Goal: Check status: Check status

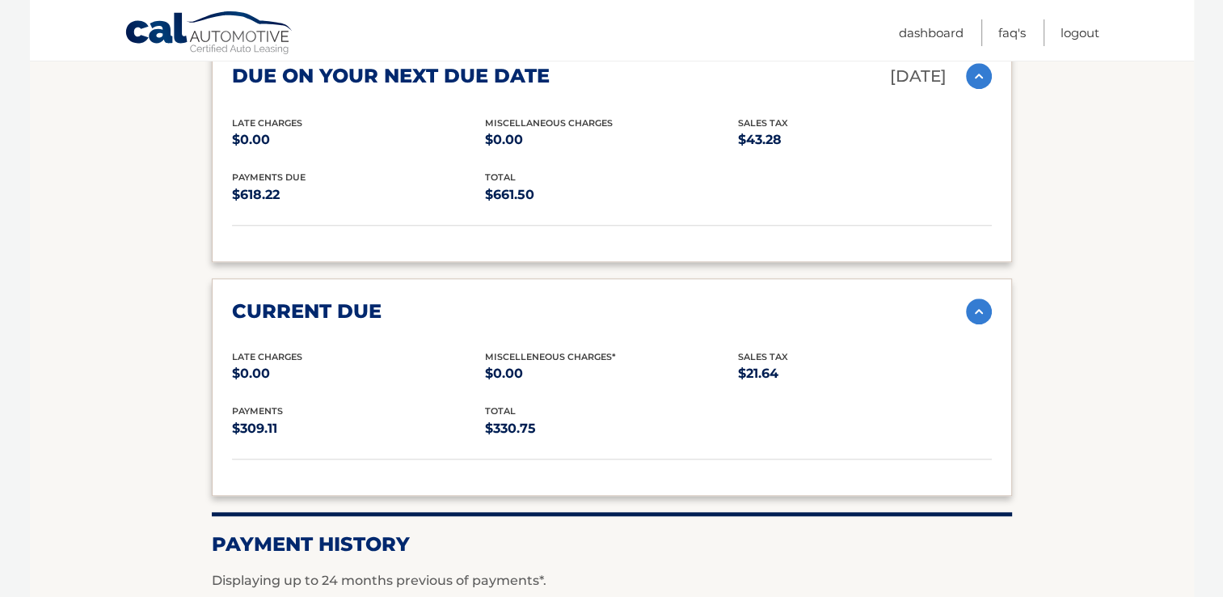
scroll to position [1572, 0]
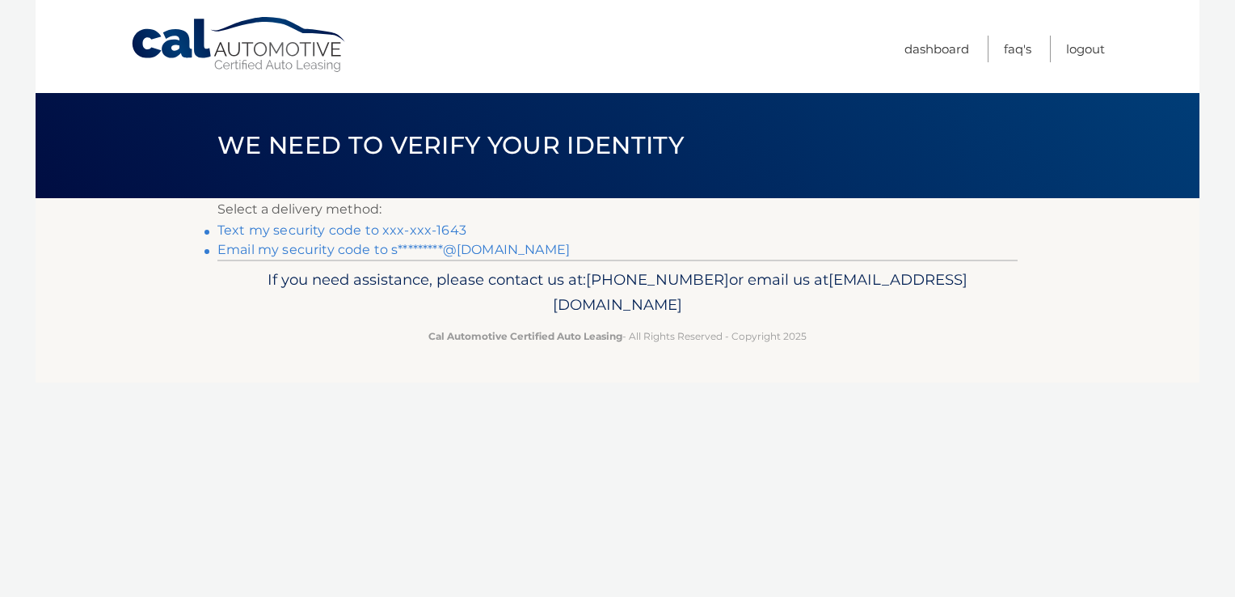
click at [315, 251] on link "Email my security code to s*********@[DOMAIN_NAME]" at bounding box center [393, 249] width 353 height 15
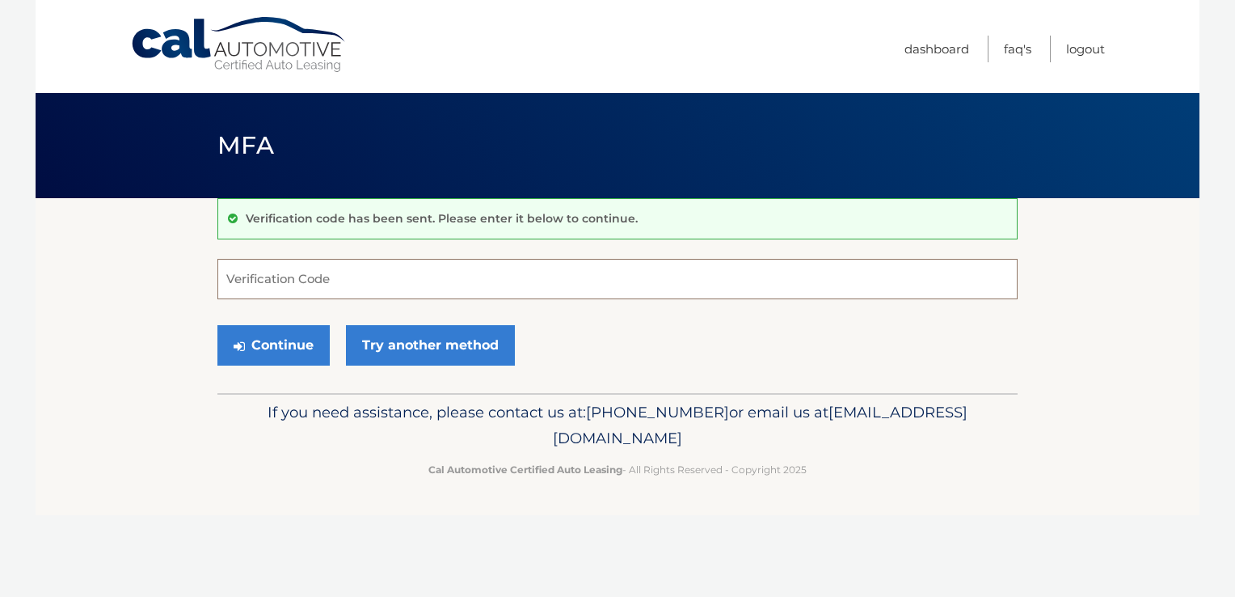
click at [344, 272] on input "Verification Code" at bounding box center [617, 279] width 800 height 40
paste input "125259"
click at [217, 325] on button "Continue" at bounding box center [273, 345] width 112 height 40
click at [272, 353] on button "Continue" at bounding box center [273, 345] width 112 height 40
click at [260, 348] on button "Continue" at bounding box center [273, 345] width 112 height 40
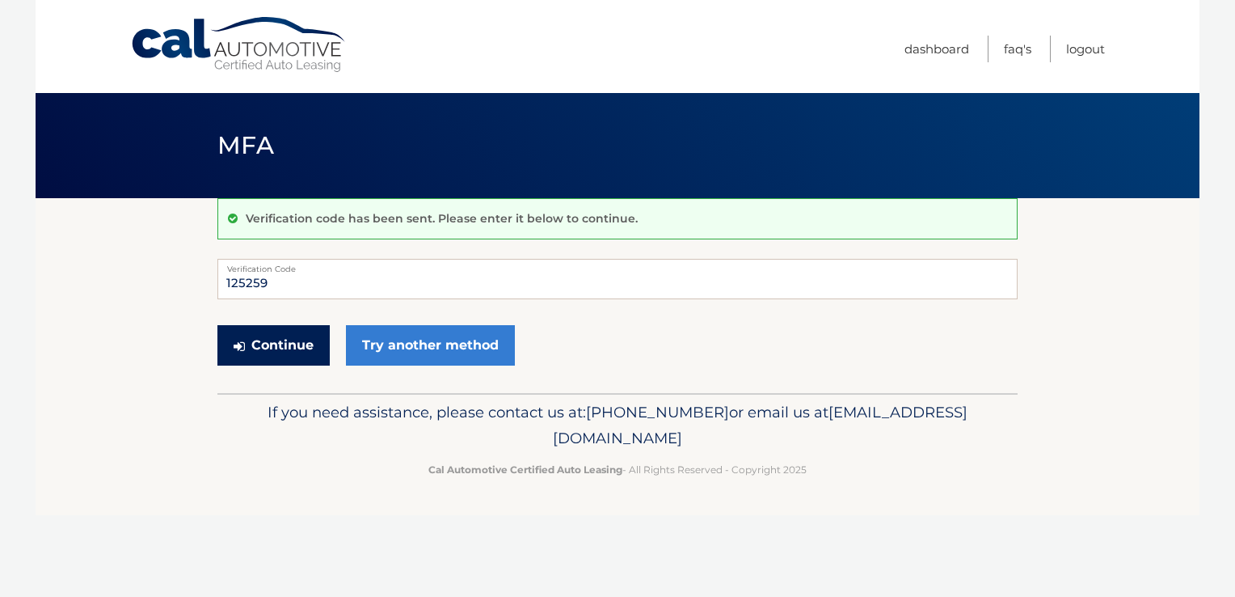
click at [259, 349] on button "Continue" at bounding box center [273, 345] width 112 height 40
type input "125259"
click at [261, 356] on button "Continue" at bounding box center [273, 345] width 112 height 40
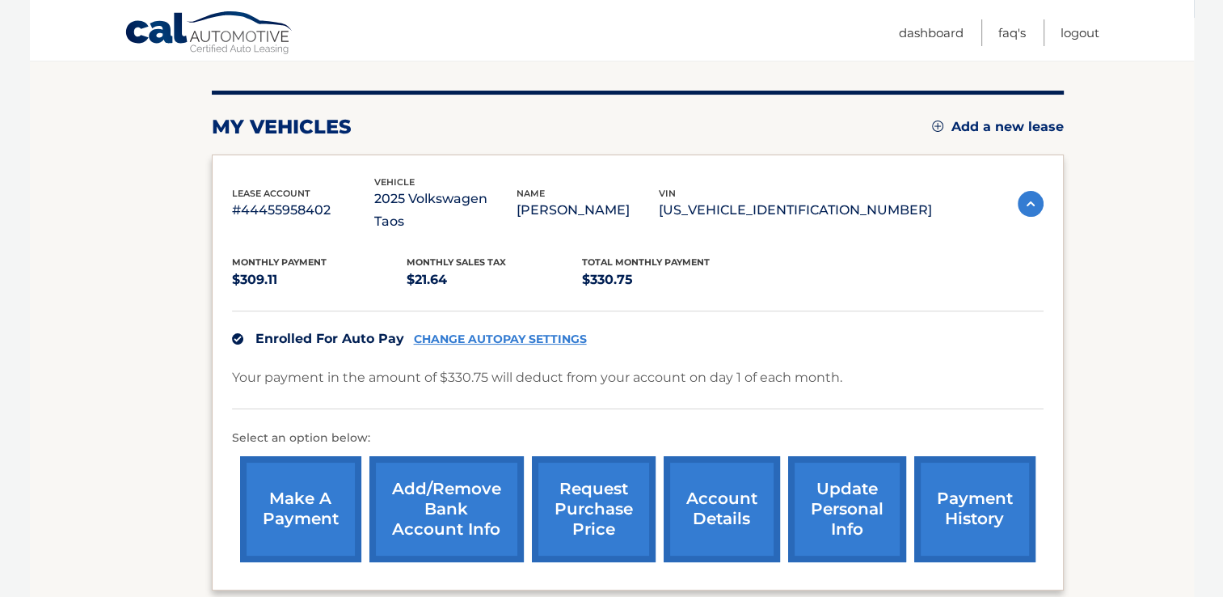
scroll to position [342, 0]
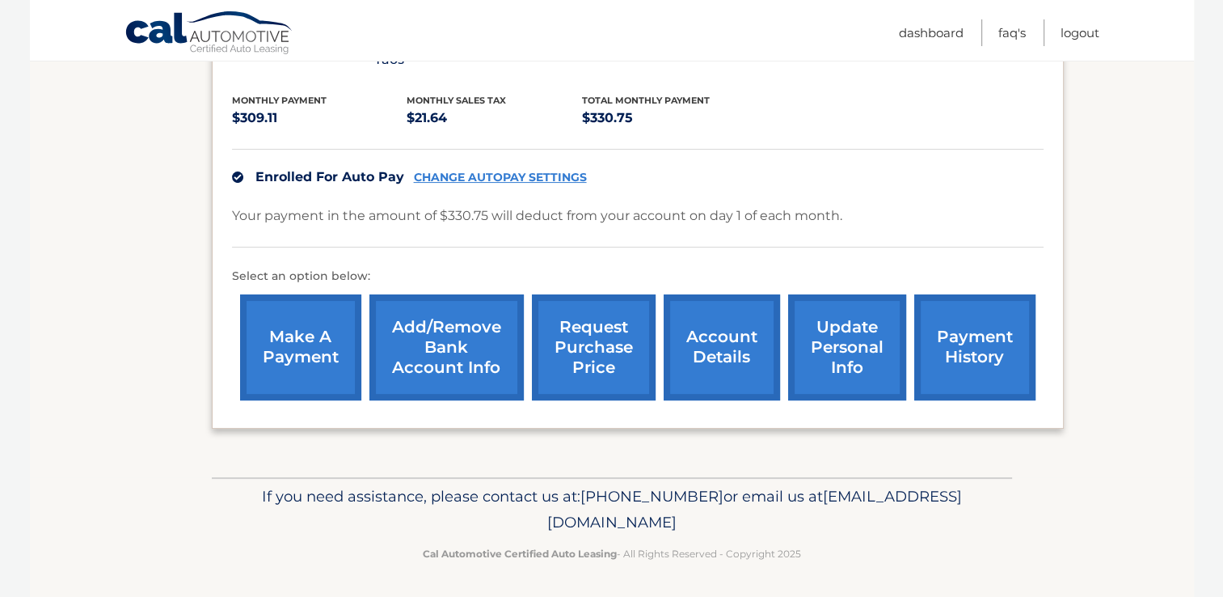
click at [701, 357] on link "account details" at bounding box center [722, 347] width 116 height 106
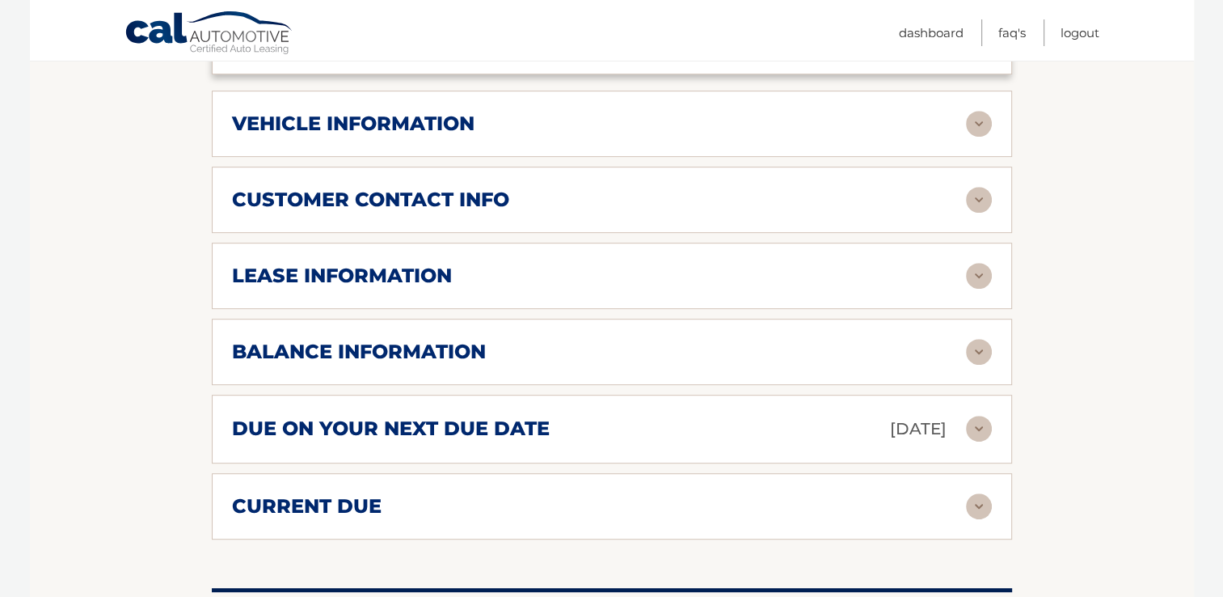
scroll to position [728, 0]
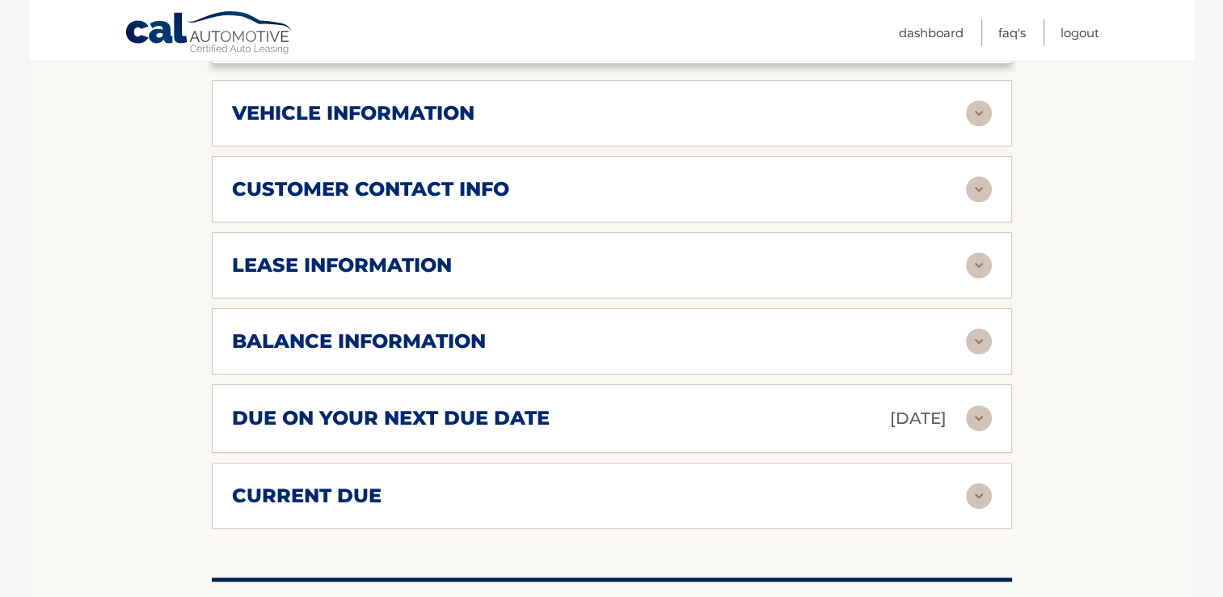
click at [668, 352] on div "balance information Payments Received 2 Payments Remaining 37 Next Payment will…" at bounding box center [612, 341] width 800 height 66
click at [980, 334] on img at bounding box center [979, 341] width 26 height 26
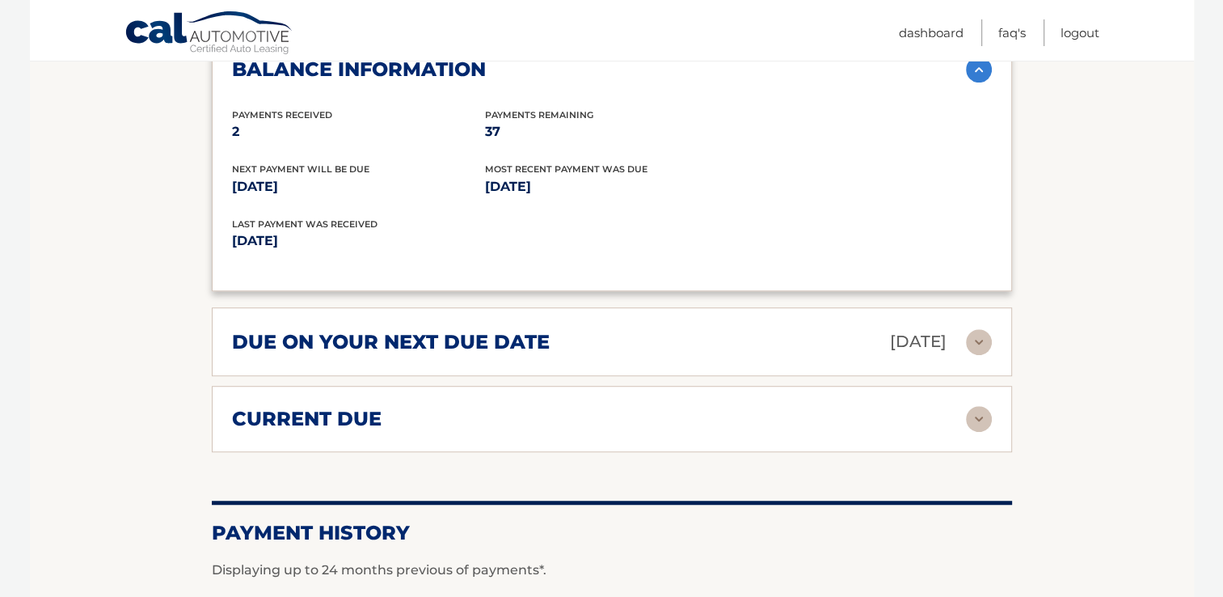
scroll to position [1051, 0]
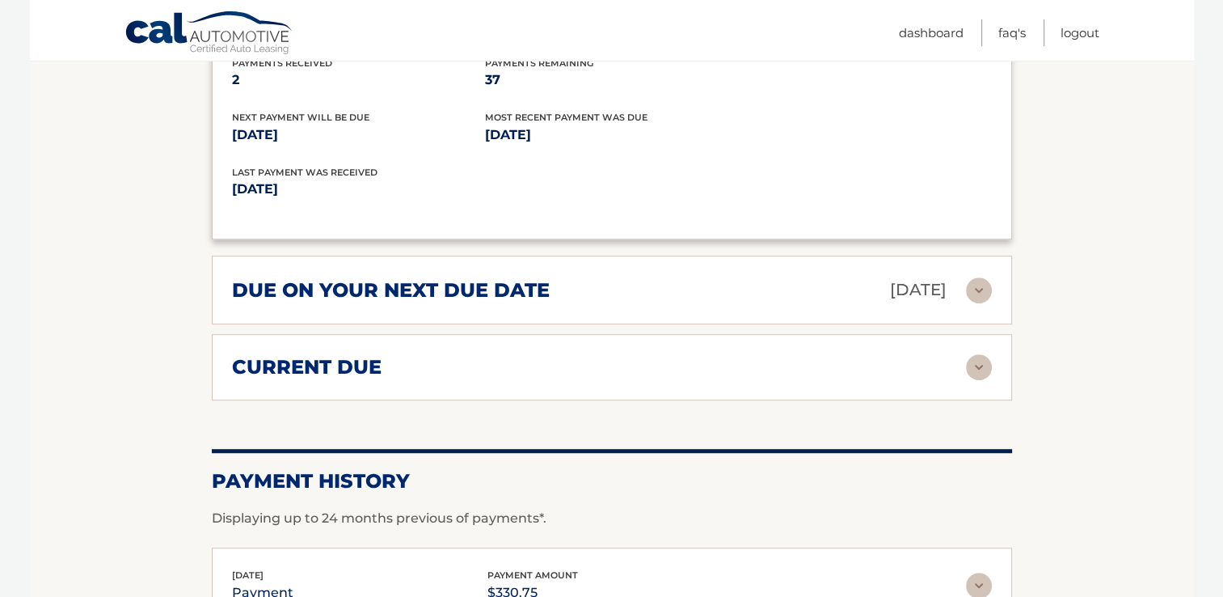
click at [986, 283] on img at bounding box center [979, 290] width 26 height 26
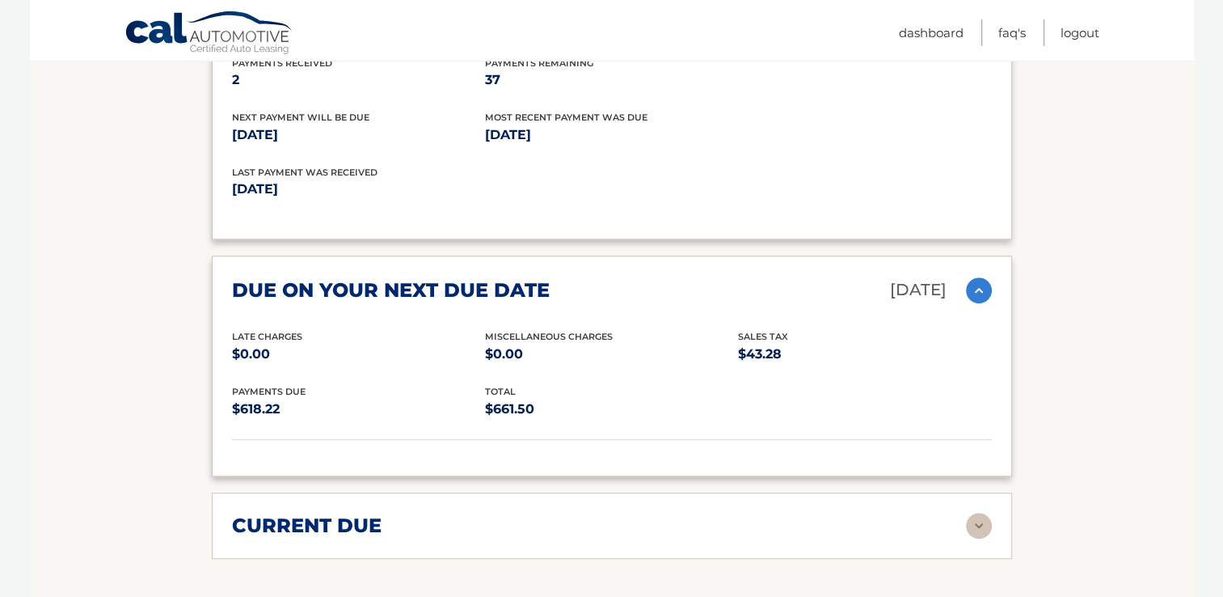
click at [1064, 196] on section "Account Details | #44455958402 Back to Dashboard Manage Your Lease lease accoun…" at bounding box center [612, 26] width 1164 height 1759
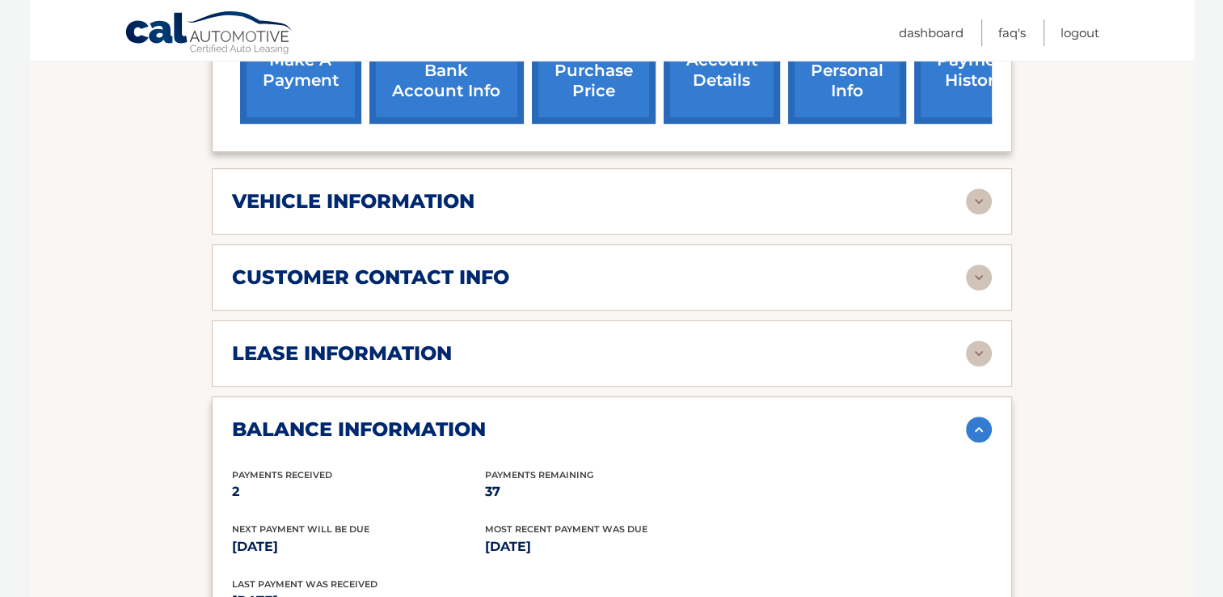
scroll to position [404, 0]
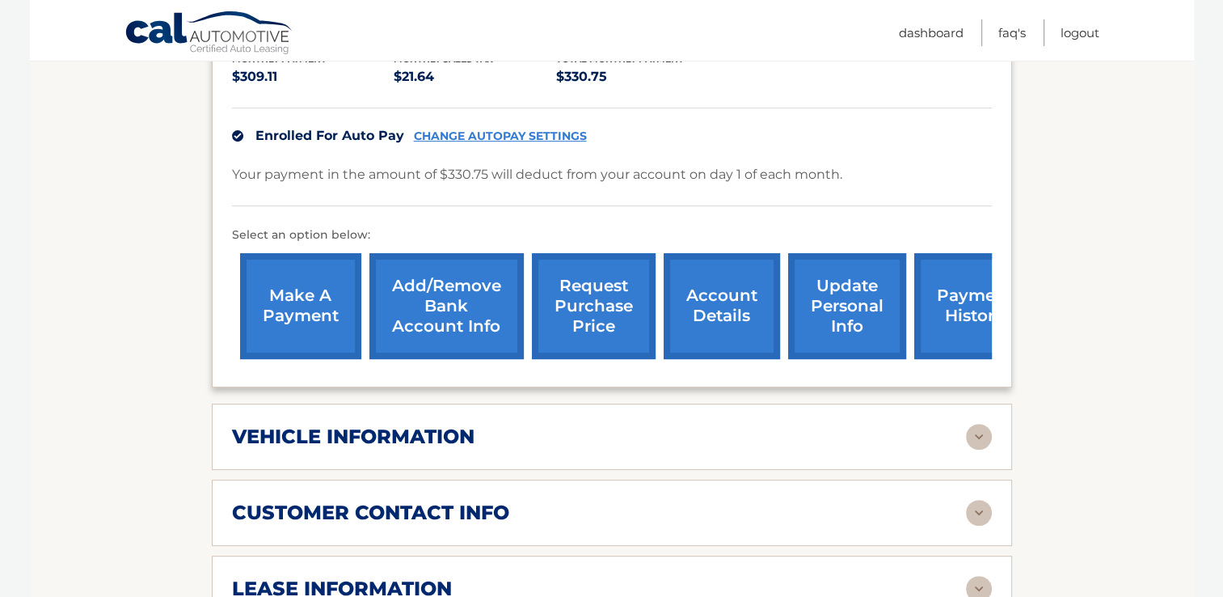
click at [944, 306] on link "payment history" at bounding box center [974, 306] width 121 height 106
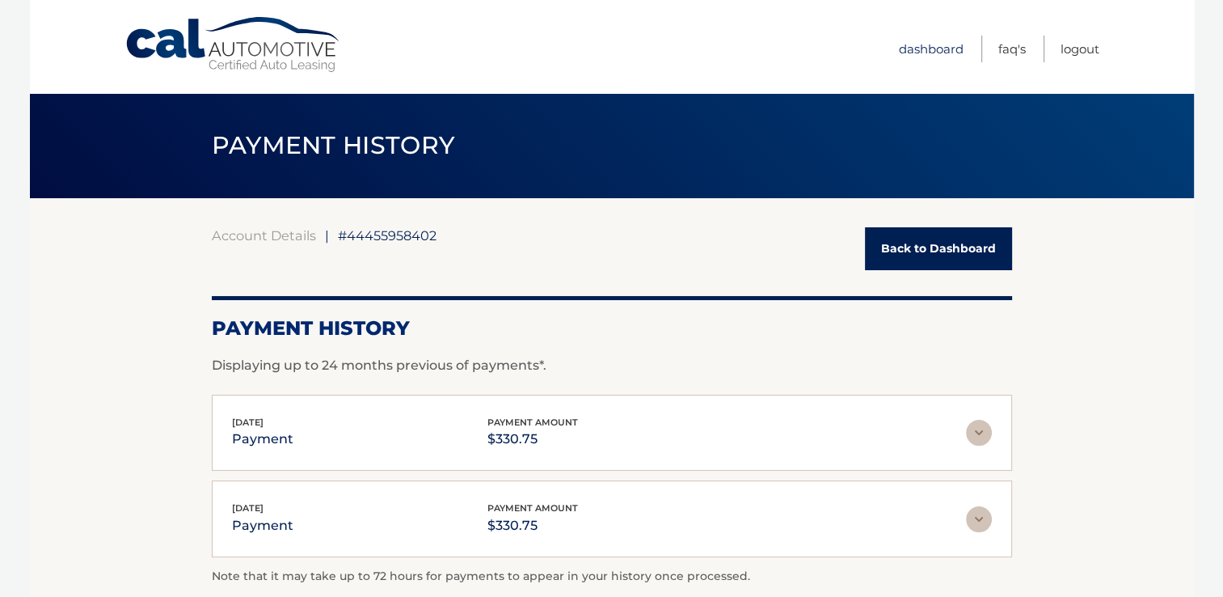
click at [933, 47] on link "Dashboard" at bounding box center [931, 49] width 65 height 27
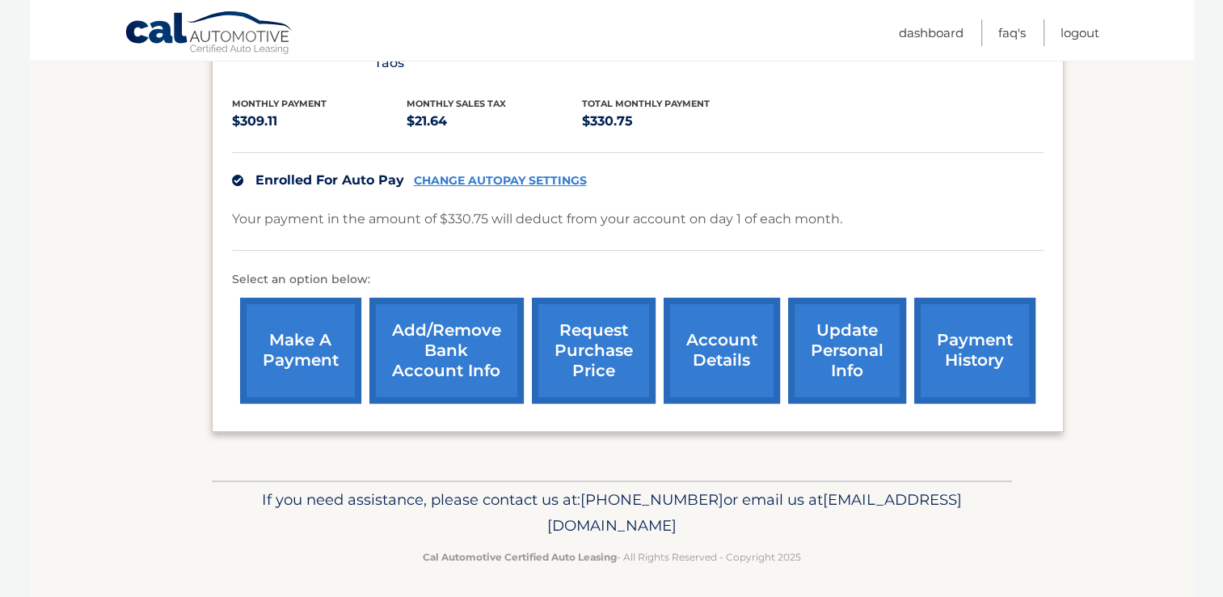
scroll to position [342, 0]
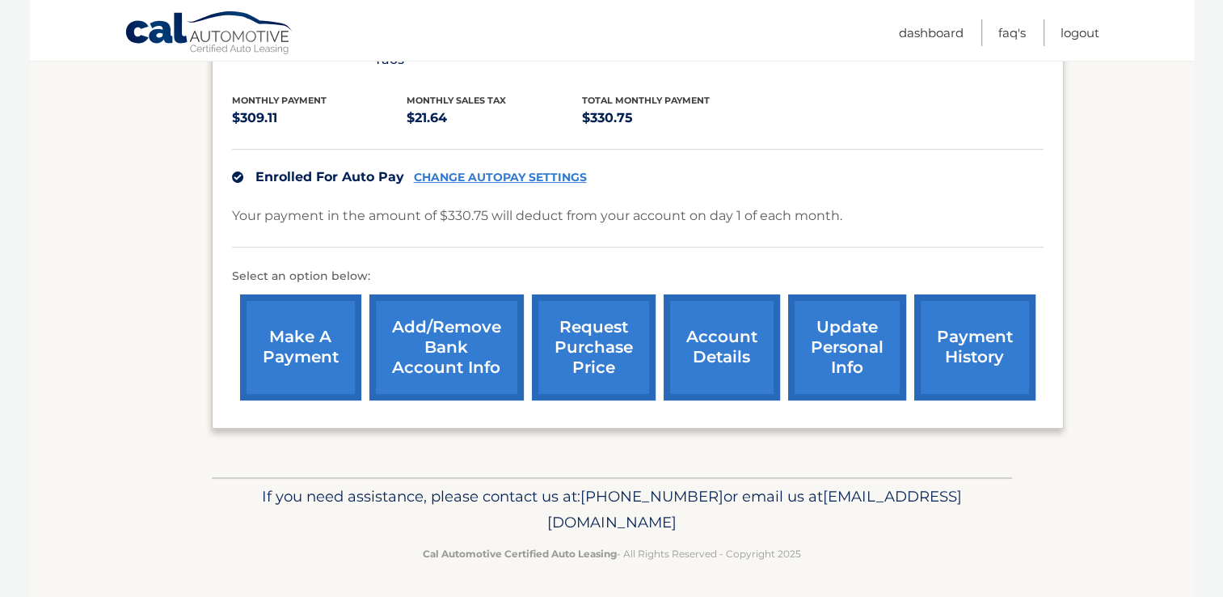
click at [714, 364] on link "account details" at bounding box center [722, 347] width 116 height 106
click at [717, 335] on link "account details" at bounding box center [722, 347] width 116 height 106
click at [695, 357] on link "account details" at bounding box center [722, 347] width 116 height 106
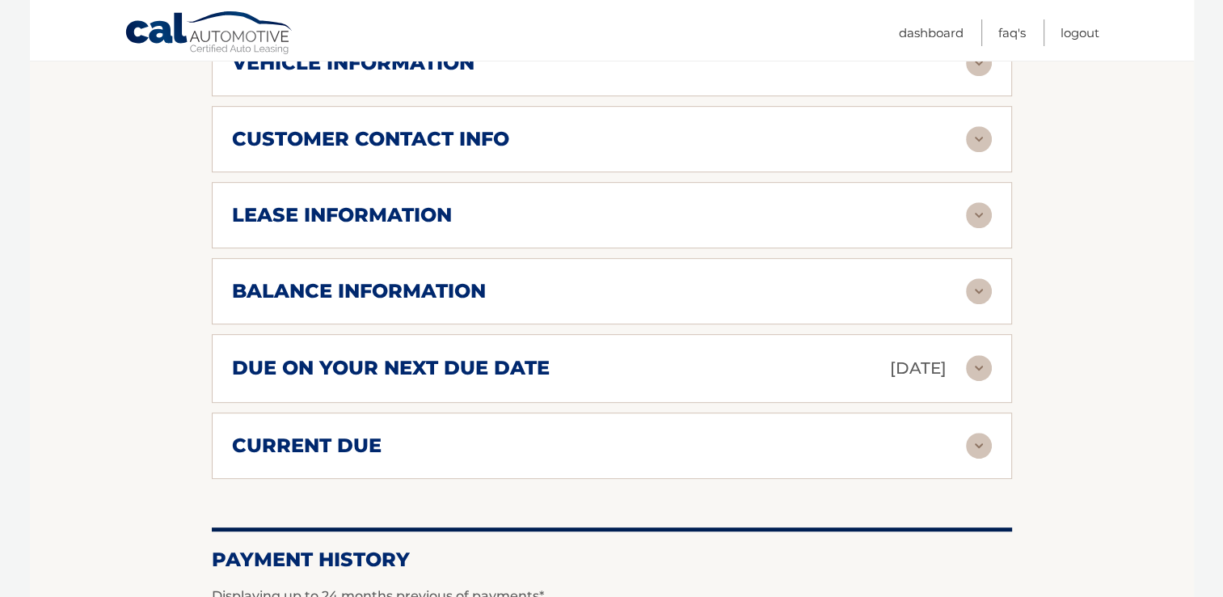
scroll to position [809, 0]
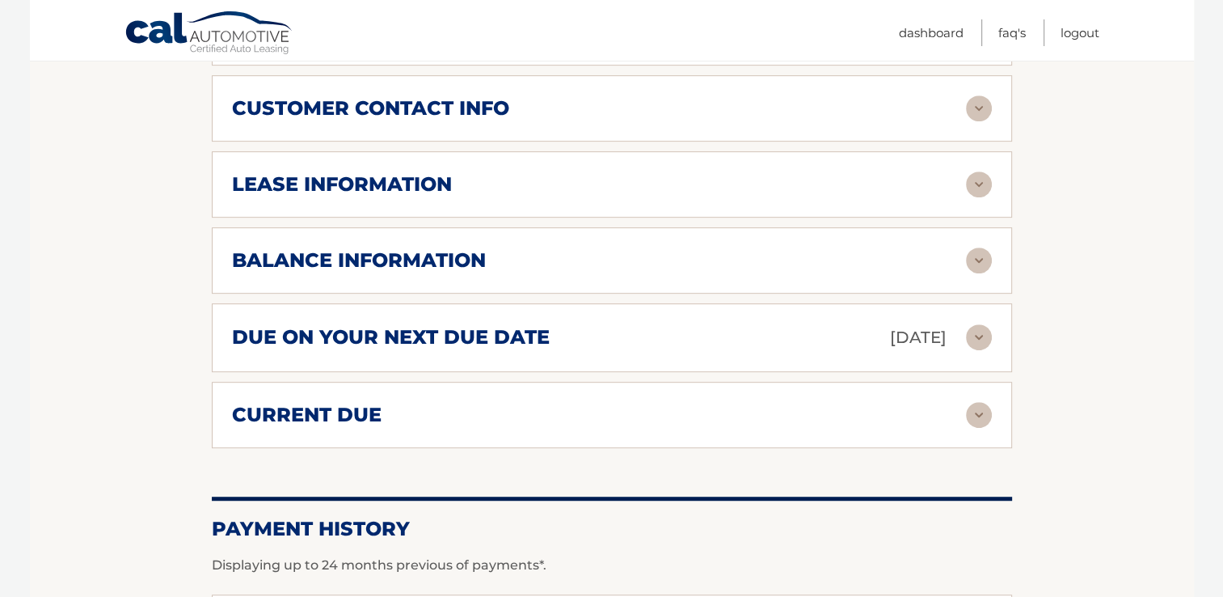
click at [505, 267] on div "balance information" at bounding box center [599, 260] width 734 height 24
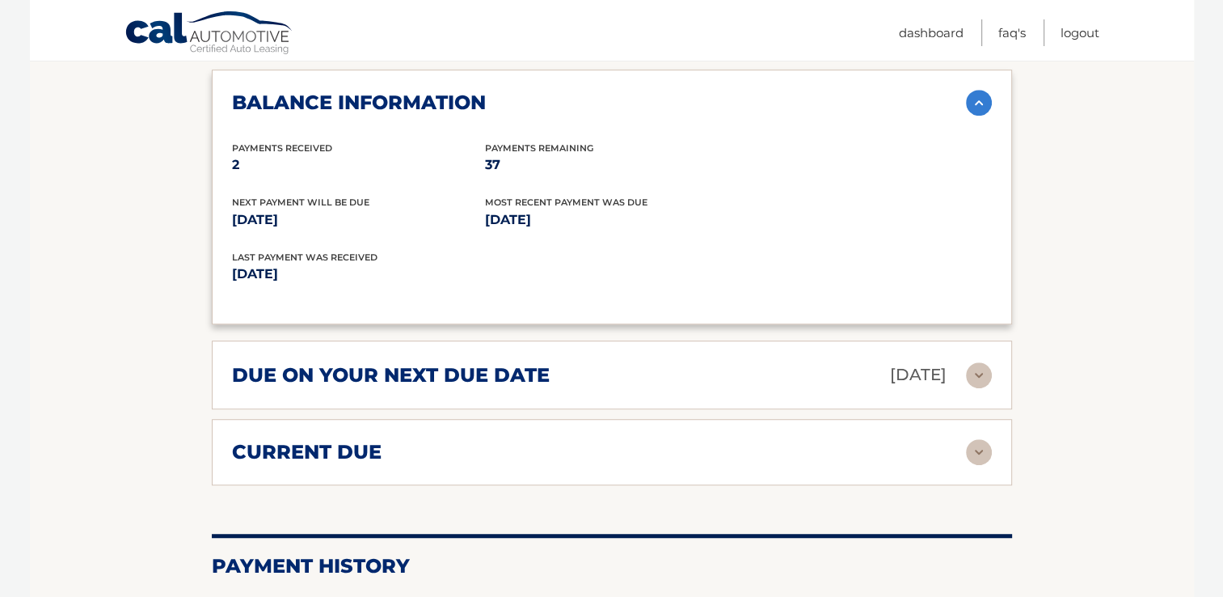
scroll to position [970, 0]
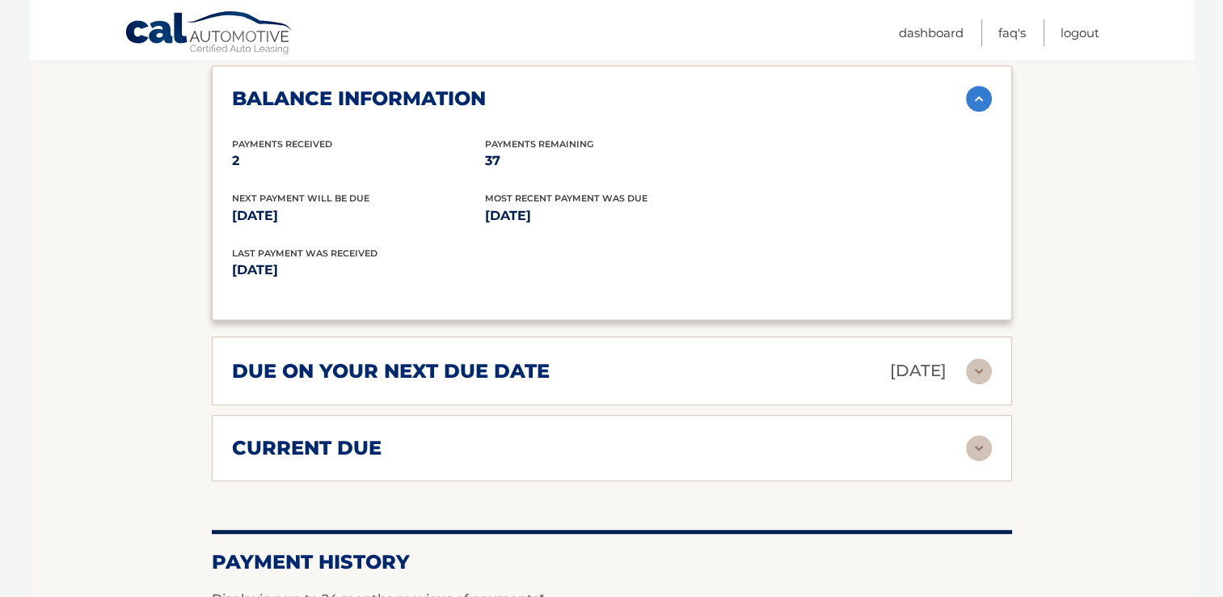
drag, startPoint x: 547, startPoint y: 372, endPoint x: 564, endPoint y: 372, distance: 17.0
click at [547, 372] on h2 "due on your next due date" at bounding box center [391, 371] width 318 height 24
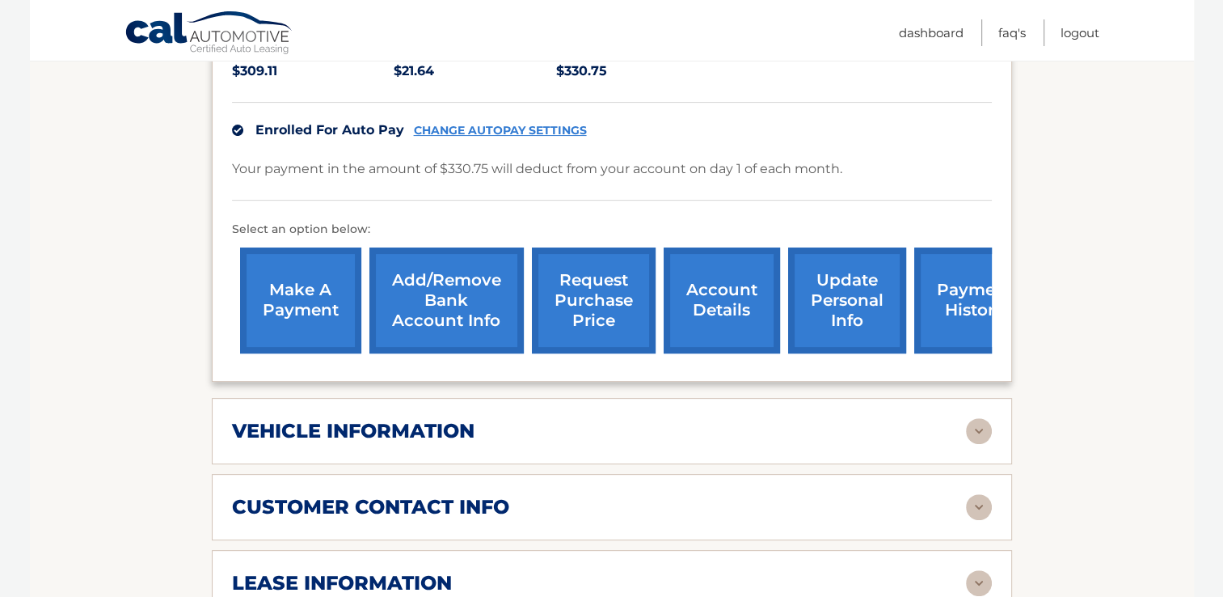
scroll to position [566, 0]
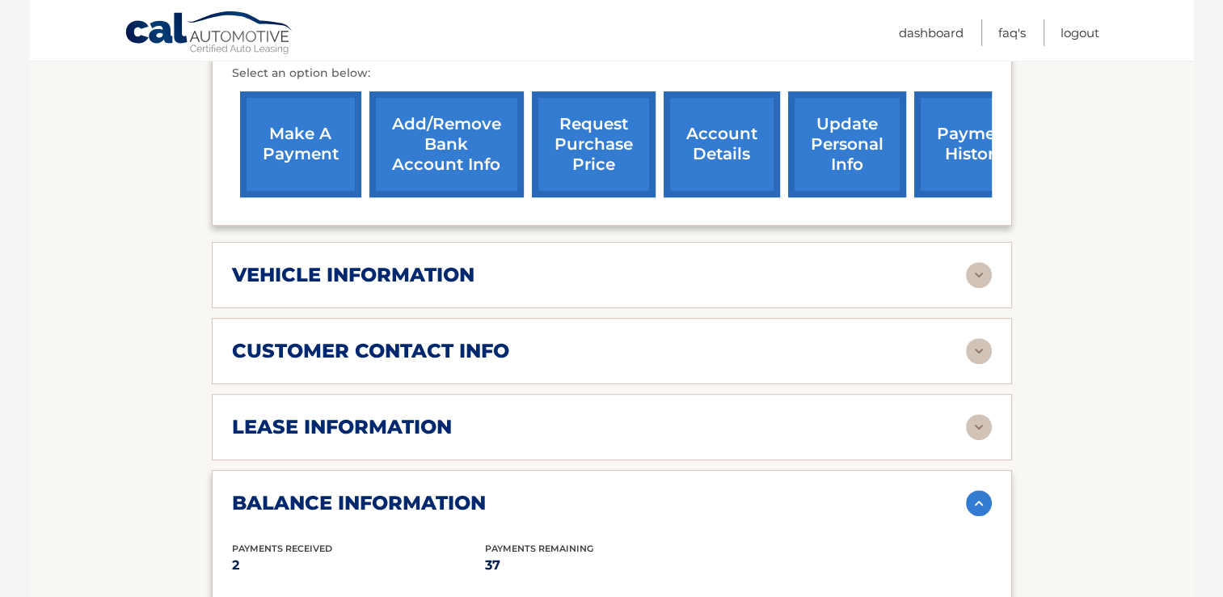
click at [969, 344] on img at bounding box center [979, 351] width 26 height 26
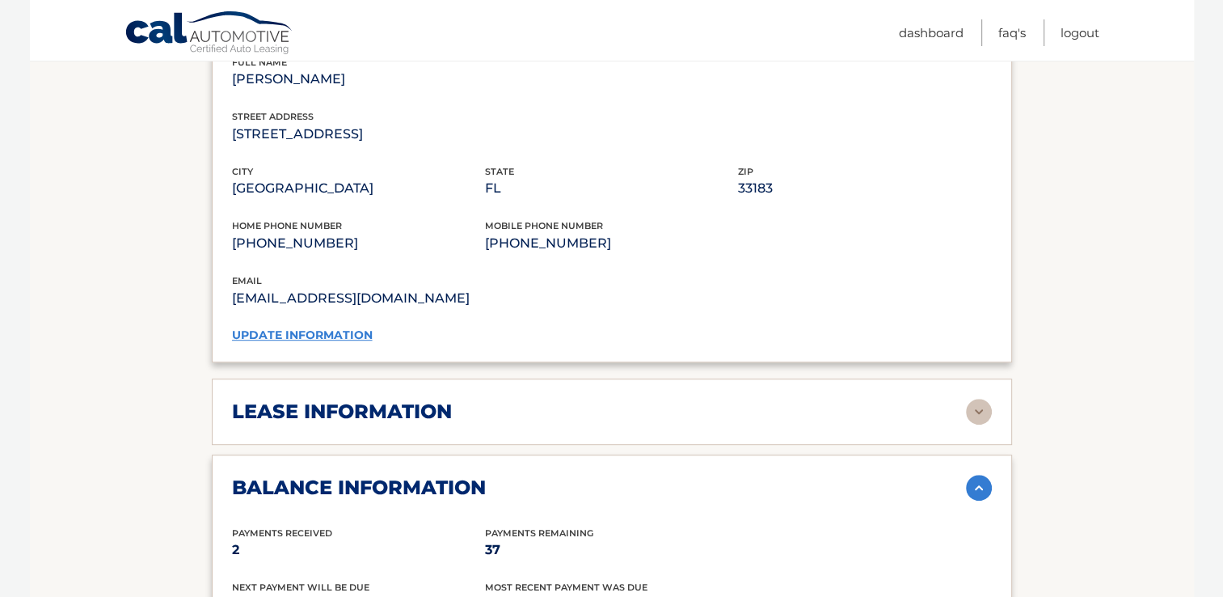
scroll to position [970, 0]
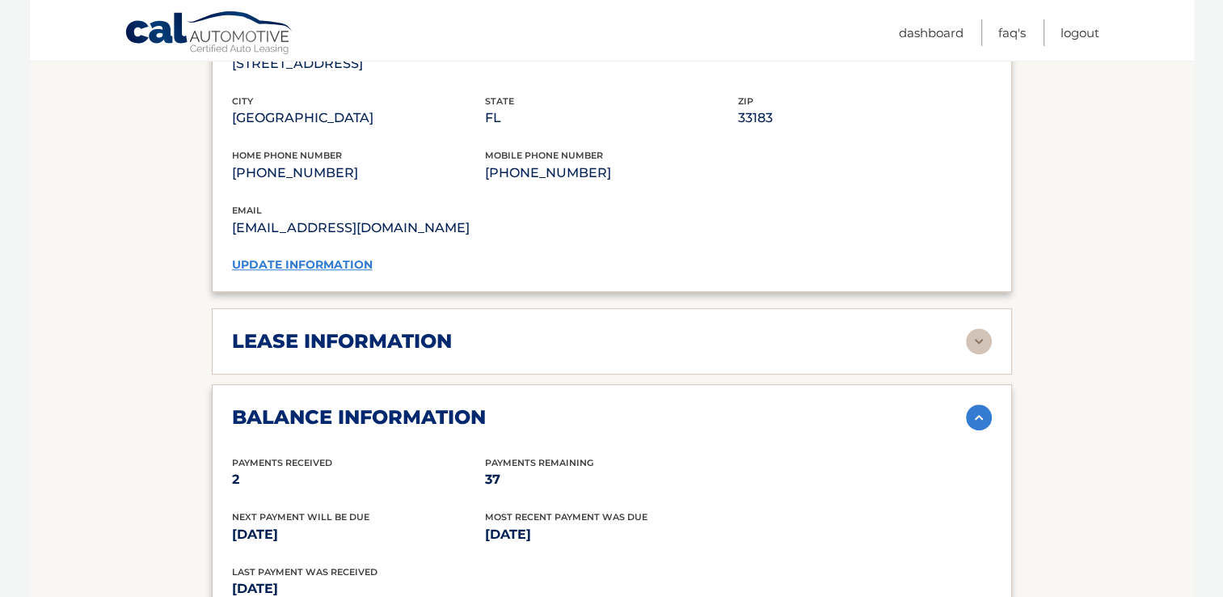
click at [798, 353] on div "lease information Contract Start Date Jun 30, 2025 Term 39 Maturity Date Sep 30…" at bounding box center [612, 341] width 800 height 66
click at [973, 338] on img at bounding box center [979, 341] width 26 height 26
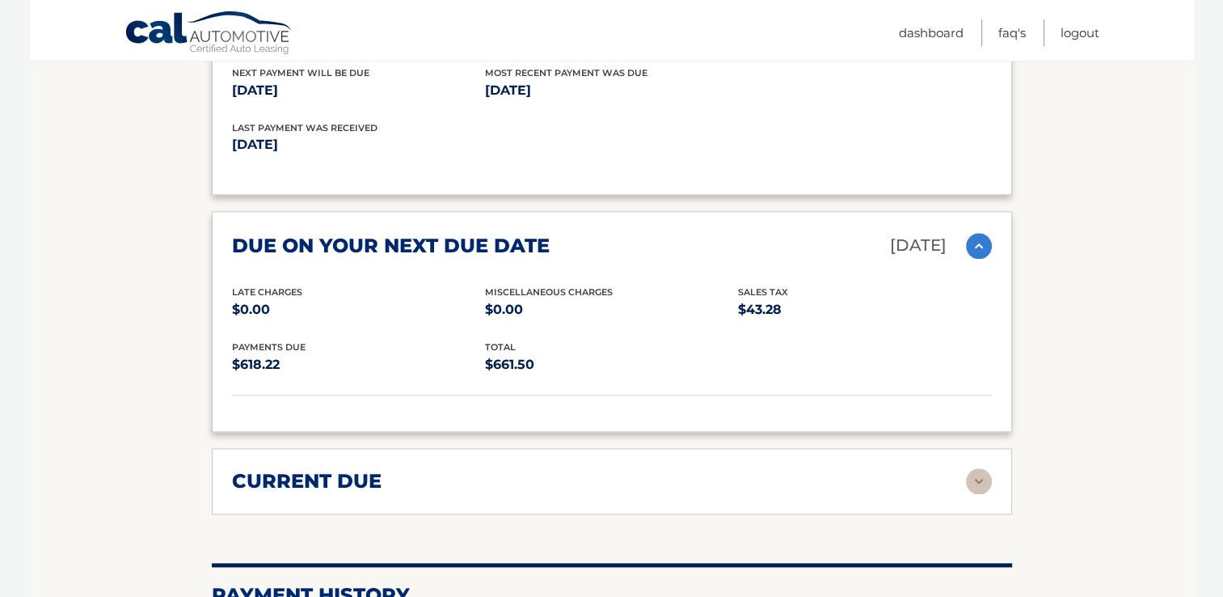
scroll to position [1608, 0]
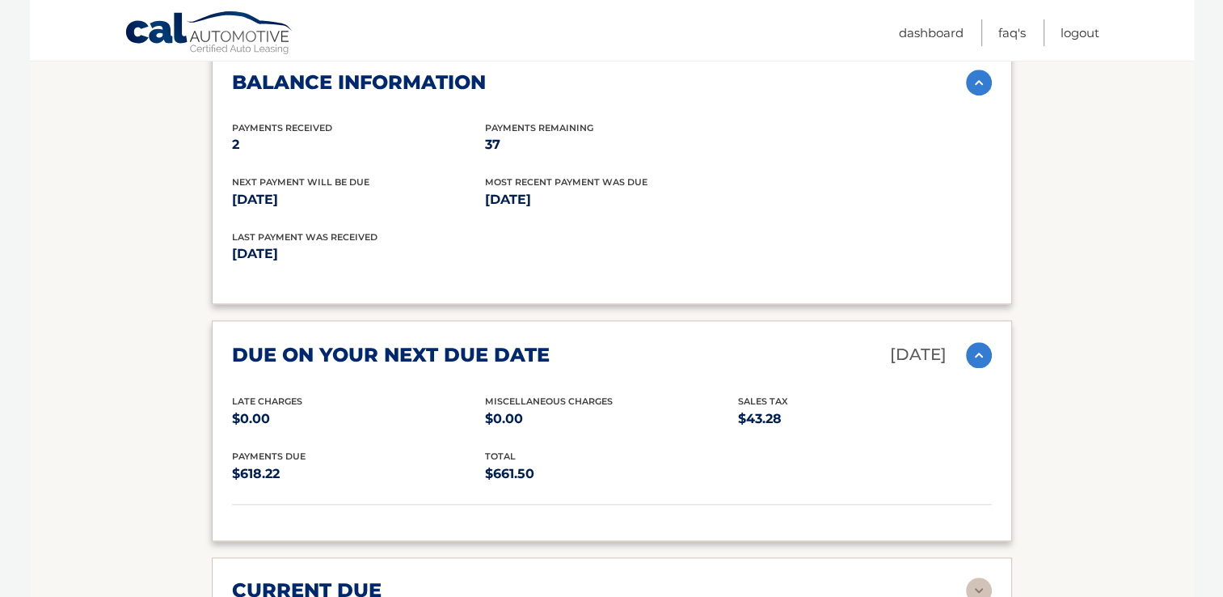
click at [748, 128] on div "Payments Received 2 Payments Remaining 37" at bounding box center [612, 147] width 760 height 55
